Goal: Transaction & Acquisition: Purchase product/service

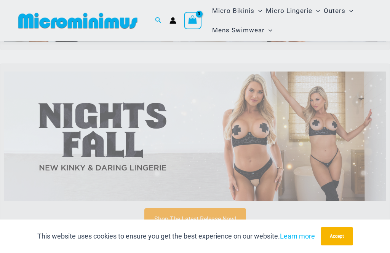
scroll to position [148, 0]
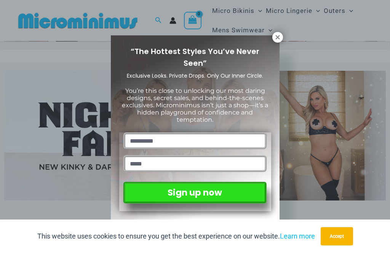
click at [282, 34] on div "“The Hottest Styles You’ve Never Seen” Exclusive Looks. Private Drops. Only Our…" at bounding box center [195, 126] width 390 height 253
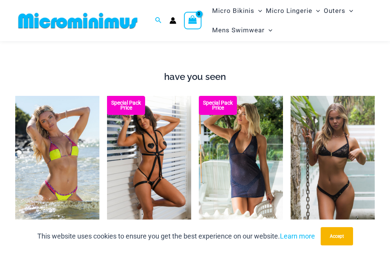
scroll to position [643, 0]
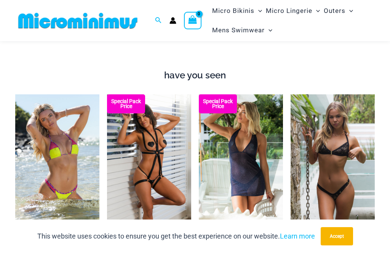
click at [15, 94] on img at bounding box center [15, 94] width 0 height 0
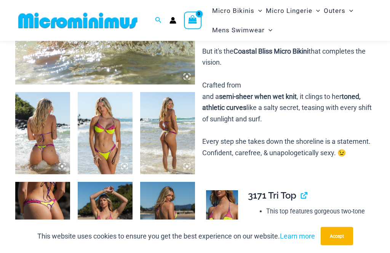
scroll to position [251, 0]
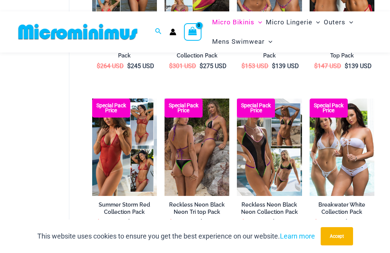
scroll to position [345, 0]
